Goal: Information Seeking & Learning: Find specific fact

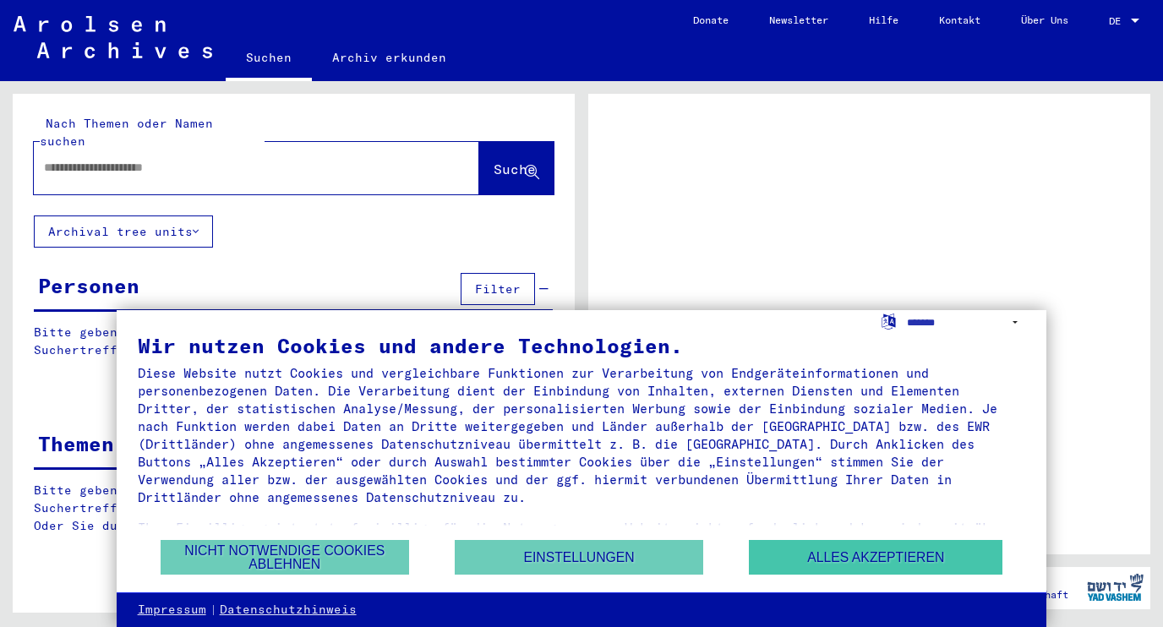
scroll to position [59, 0]
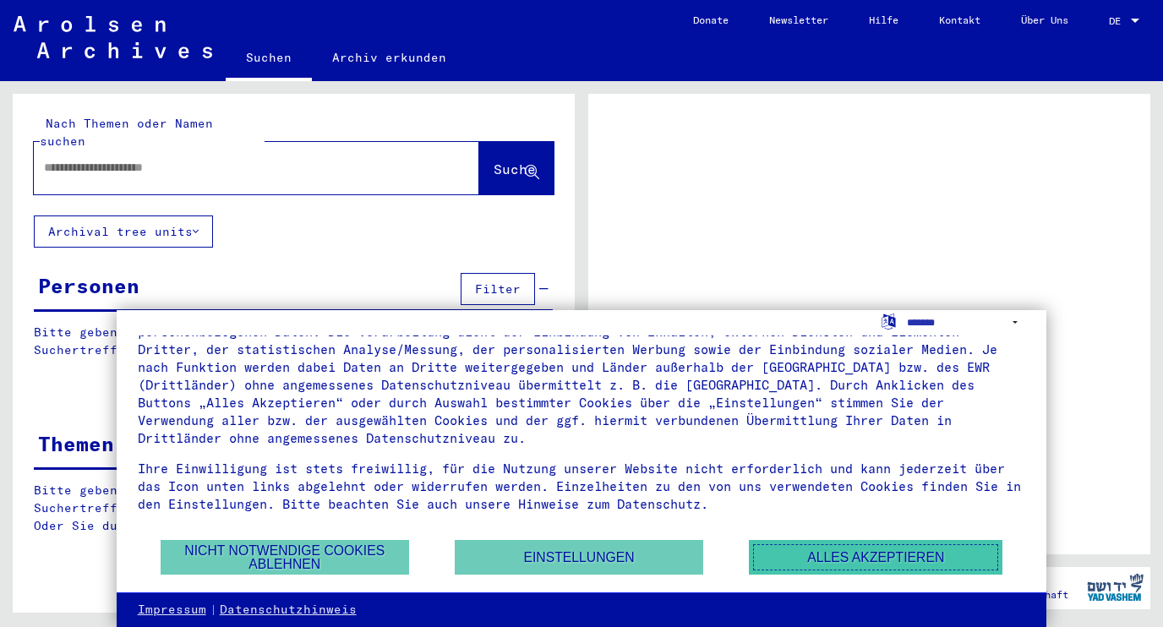
click at [831, 557] on button "Alles akzeptieren" at bounding box center [875, 557] width 253 height 35
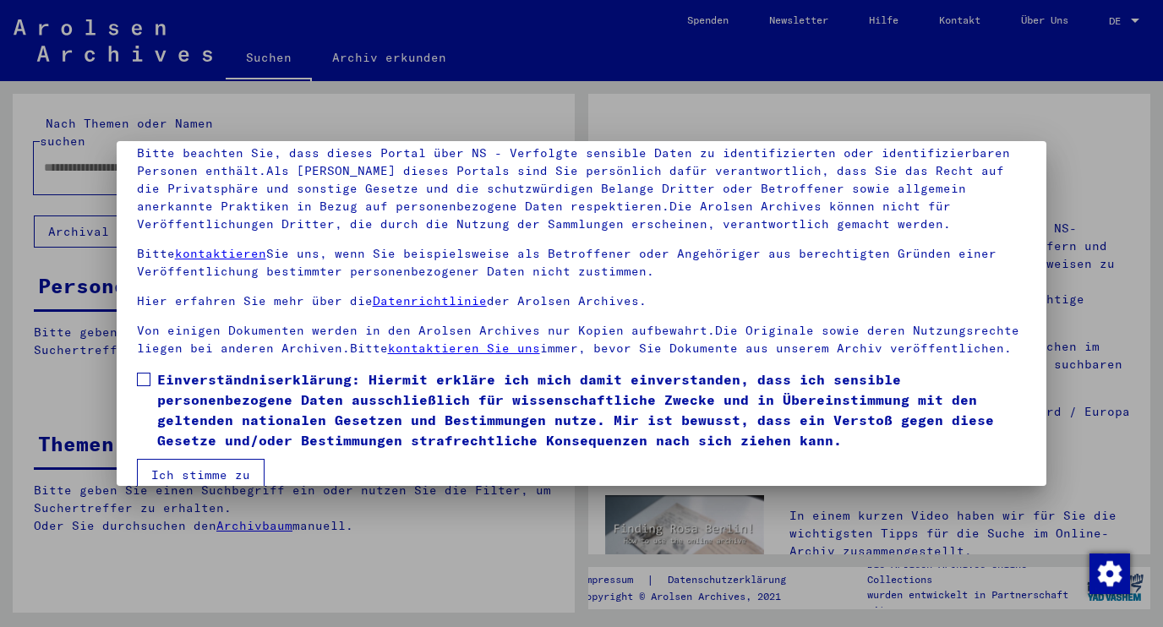
scroll to position [144, 0]
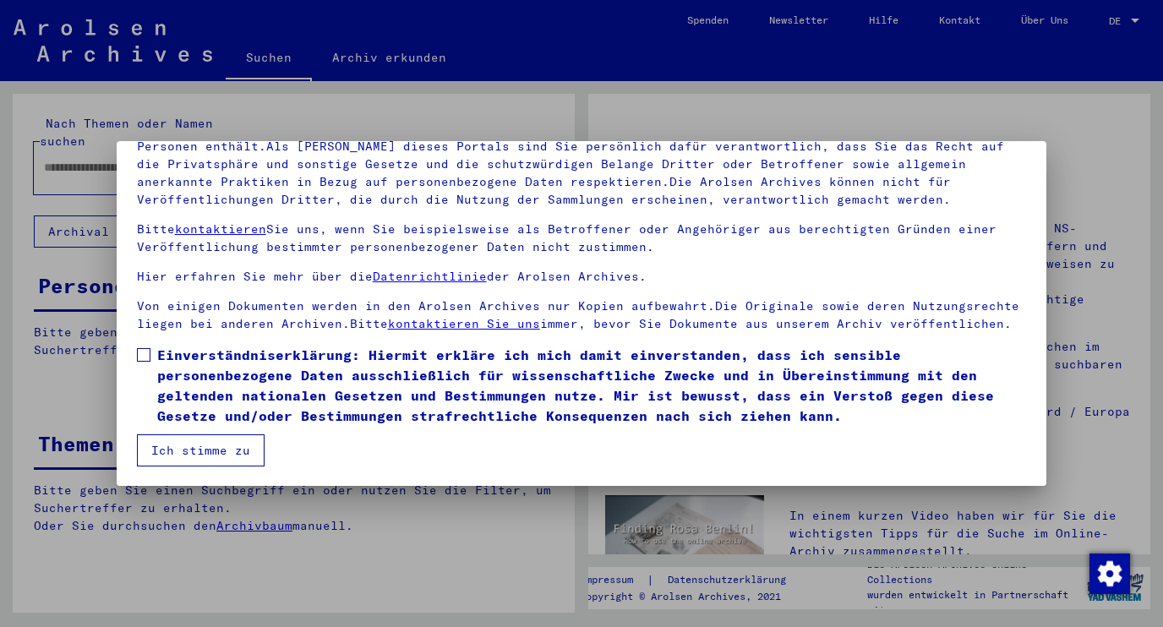
click at [146, 357] on span at bounding box center [144, 355] width 14 height 14
click at [161, 449] on button "Ich stimme zu" at bounding box center [201, 450] width 128 height 32
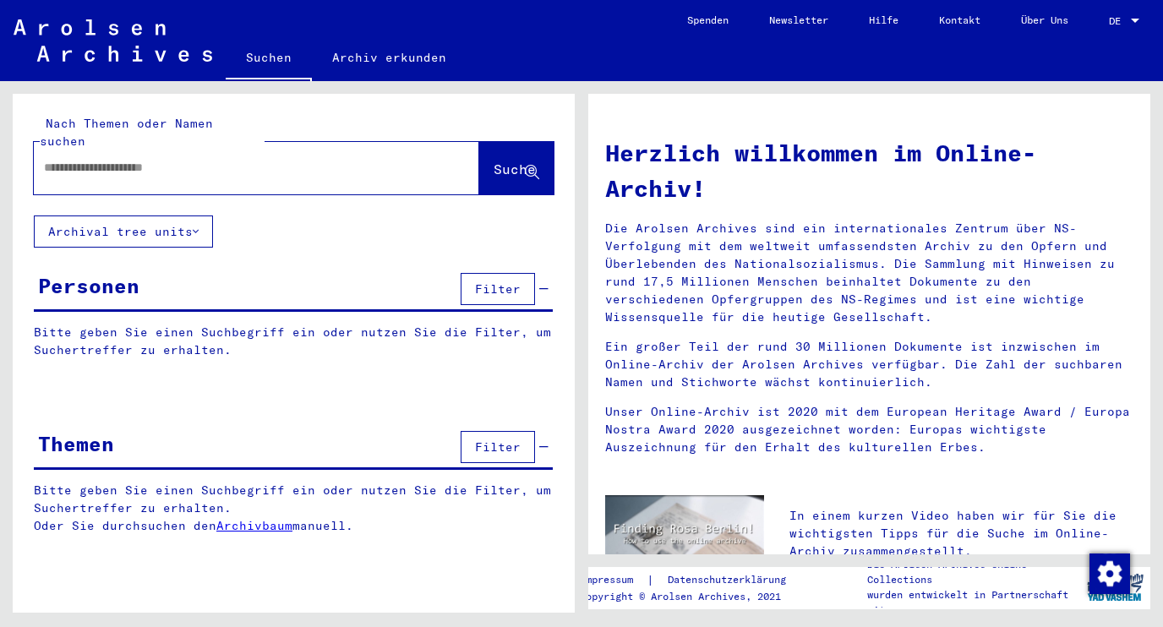
click at [78, 149] on div at bounding box center [231, 168] width 395 height 38
click at [62, 159] on input "text" at bounding box center [236, 168] width 384 height 18
type input "*********"
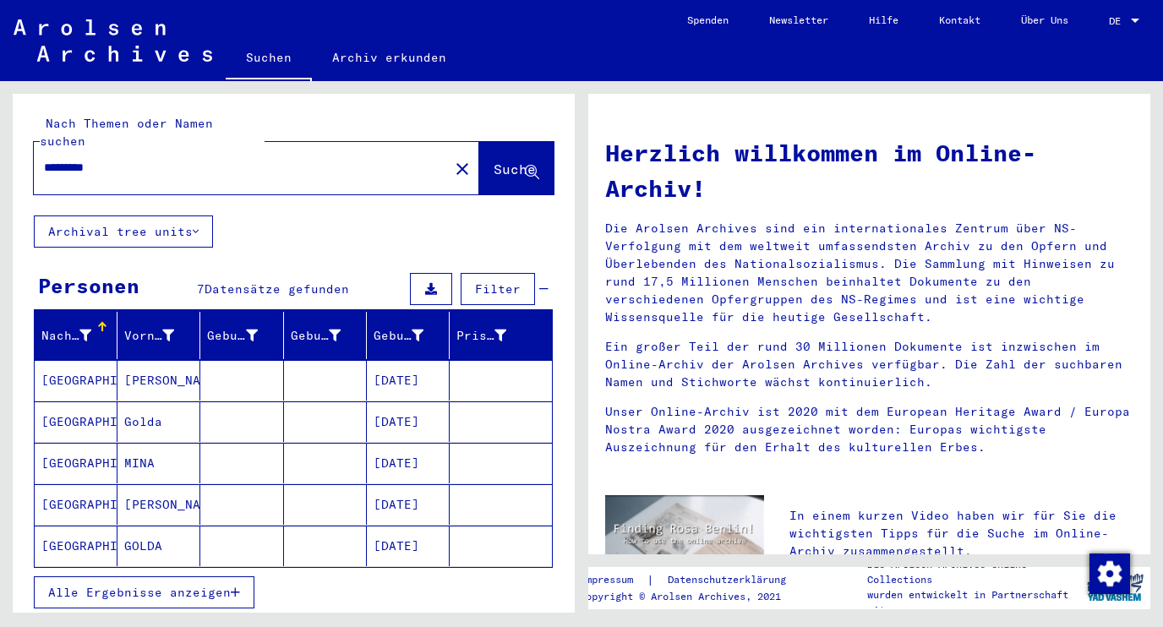
click at [101, 585] on span "Alle Ergebnisse anzeigen" at bounding box center [139, 592] width 182 height 15
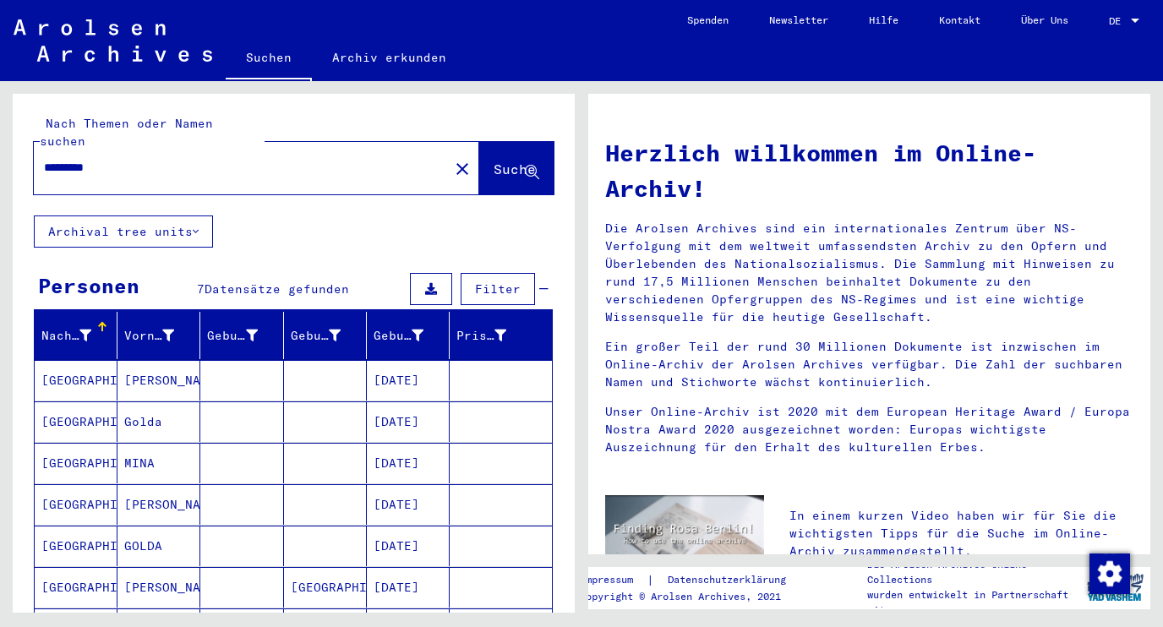
scroll to position [109, 0]
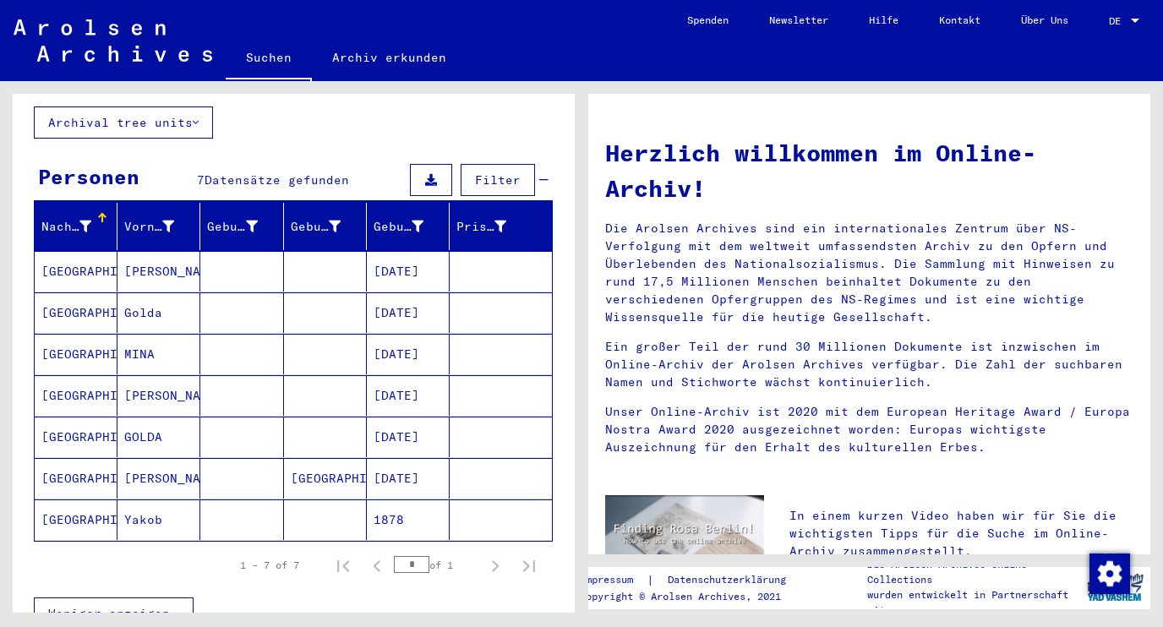
click at [61, 500] on mat-cell "[GEOGRAPHIC_DATA]" at bounding box center [76, 519] width 83 height 41
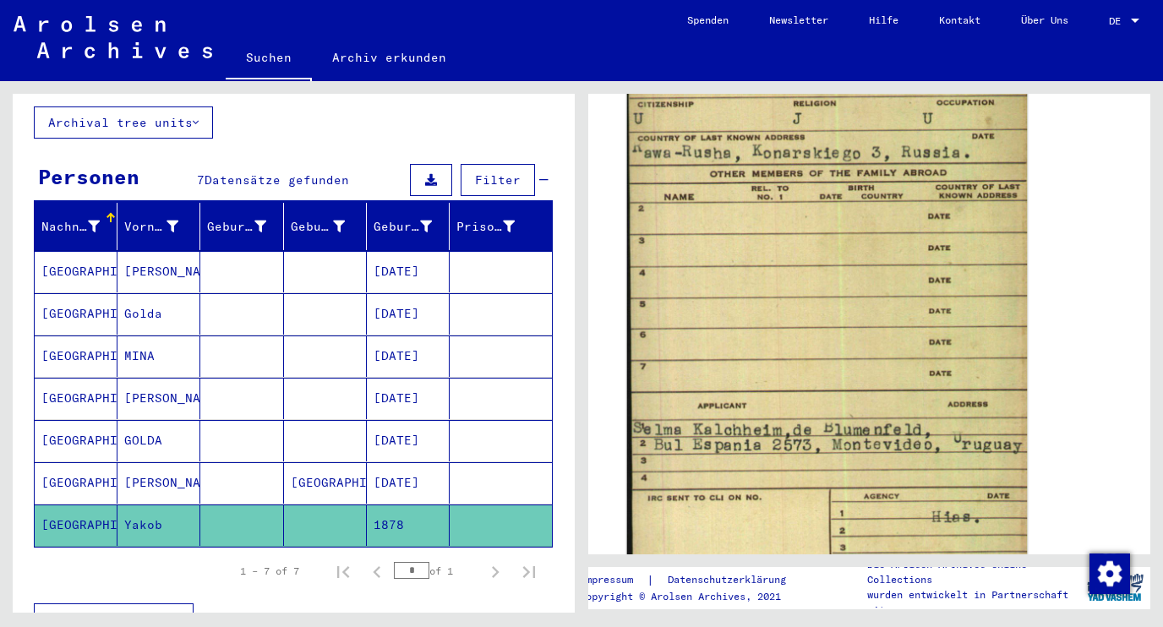
scroll to position [1090, 0]
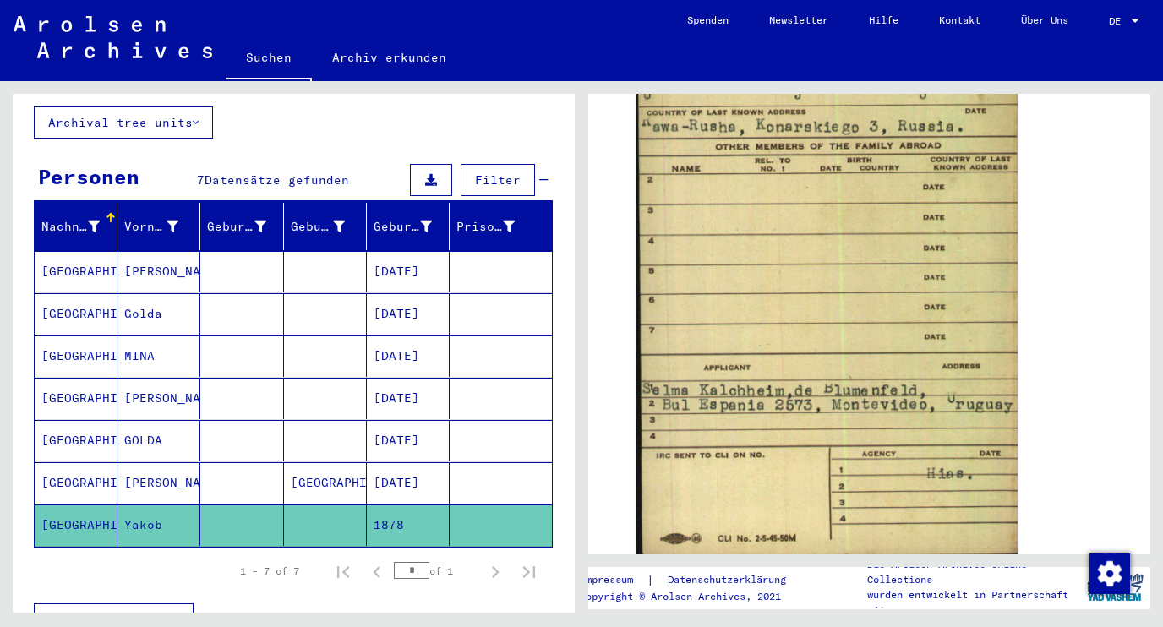
click at [69, 255] on mat-cell "[GEOGRAPHIC_DATA]" at bounding box center [76, 271] width 83 height 41
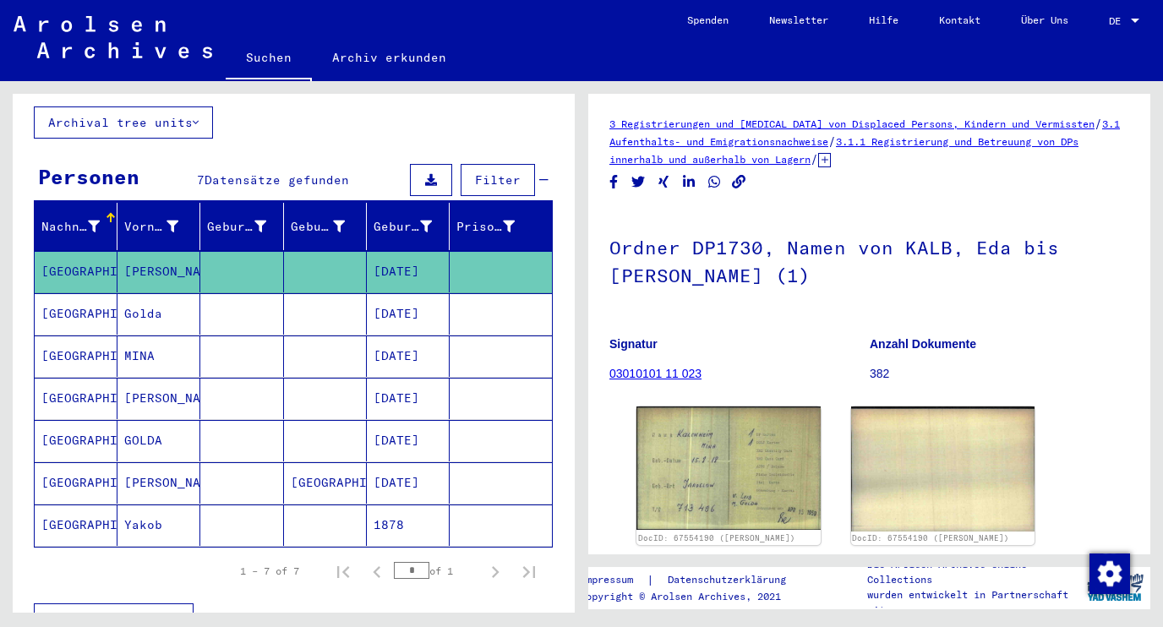
click at [59, 335] on mat-cell "[GEOGRAPHIC_DATA]" at bounding box center [76, 355] width 83 height 41
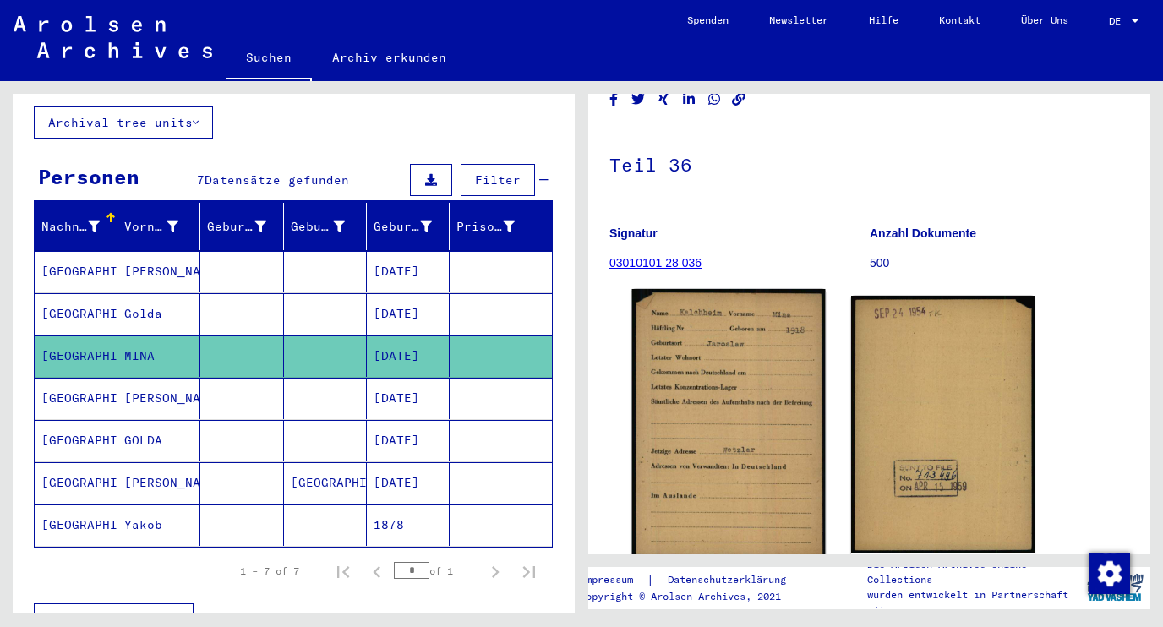
scroll to position [109, 0]
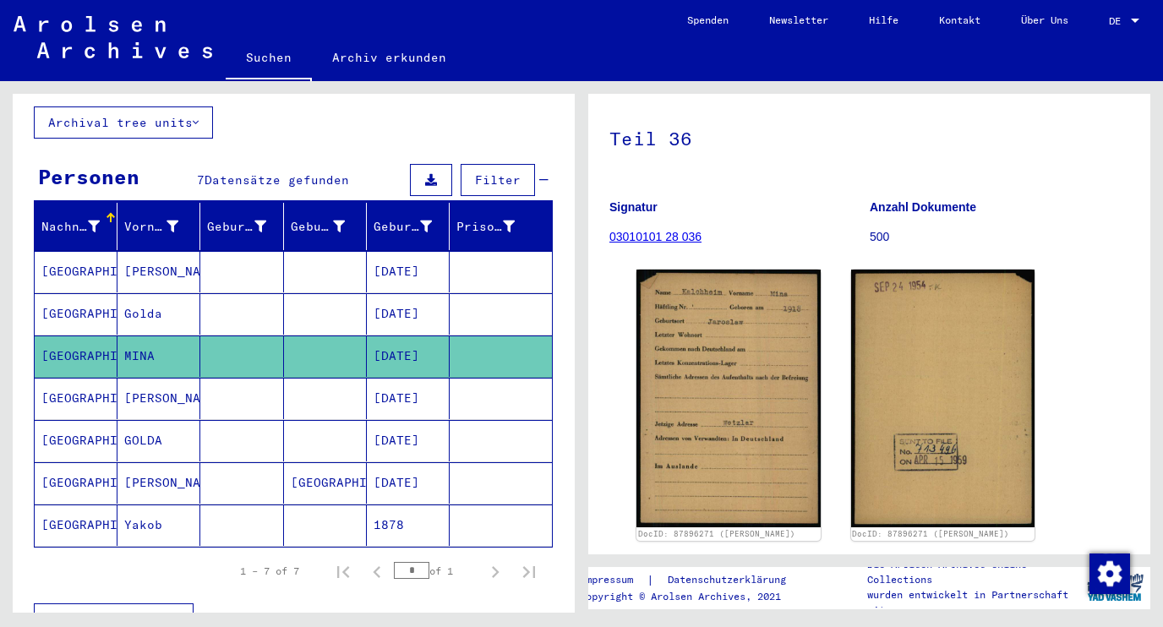
click at [68, 386] on mat-cell "[GEOGRAPHIC_DATA]" at bounding box center [76, 398] width 83 height 41
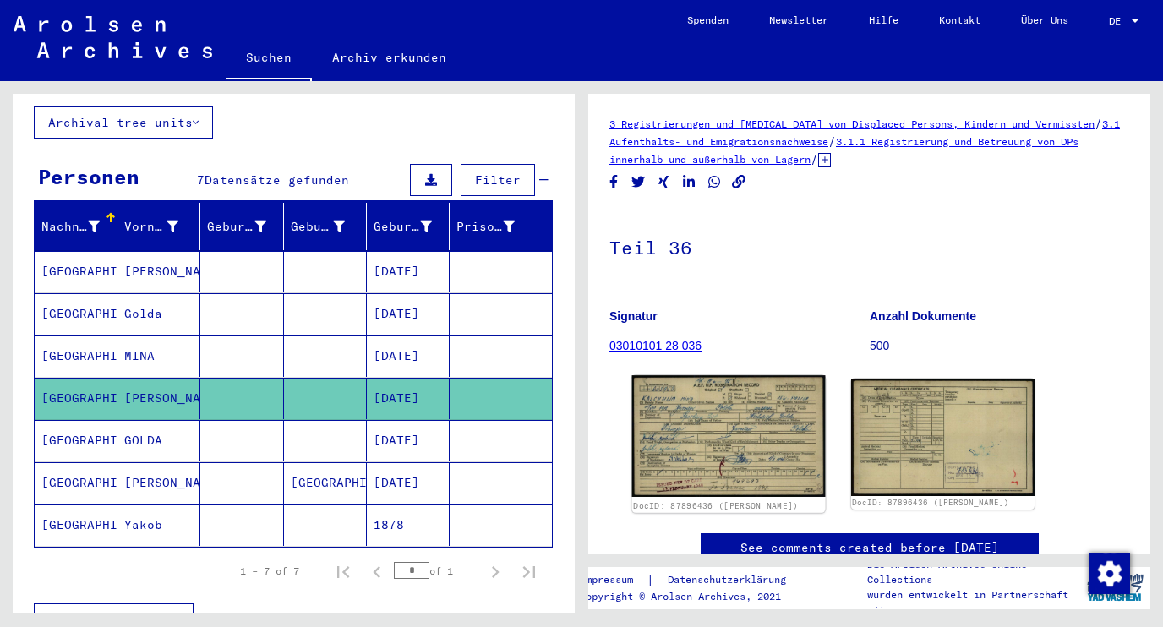
click at [716, 417] on img at bounding box center [728, 436] width 193 height 122
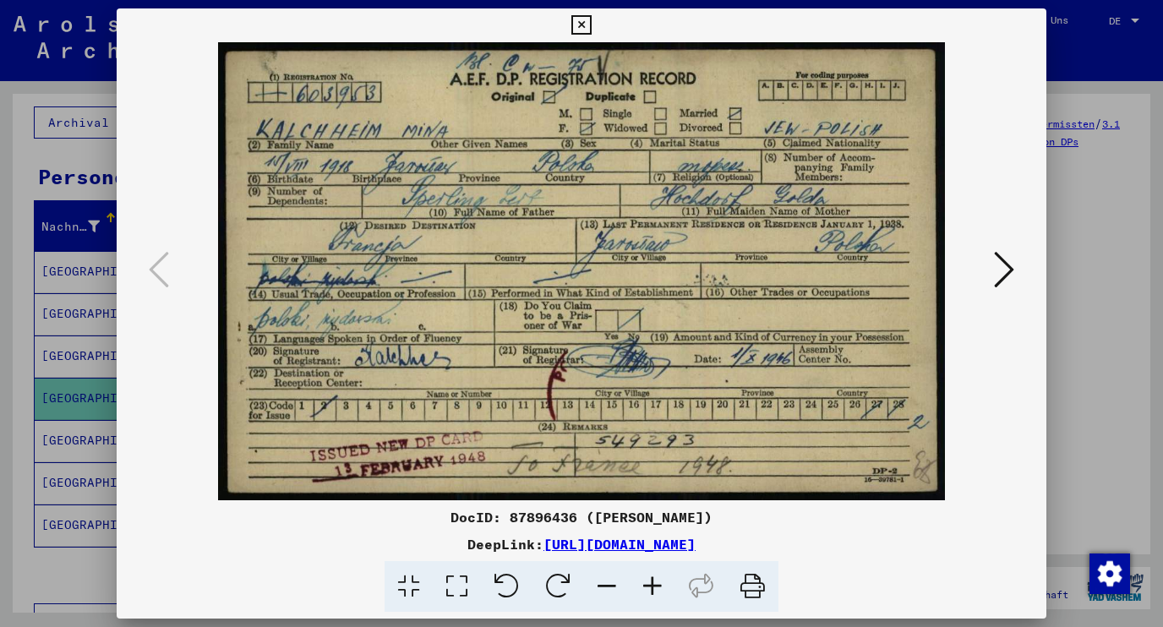
click at [591, 22] on icon at bounding box center [580, 25] width 19 height 20
